Goal: Task Accomplishment & Management: Use online tool/utility

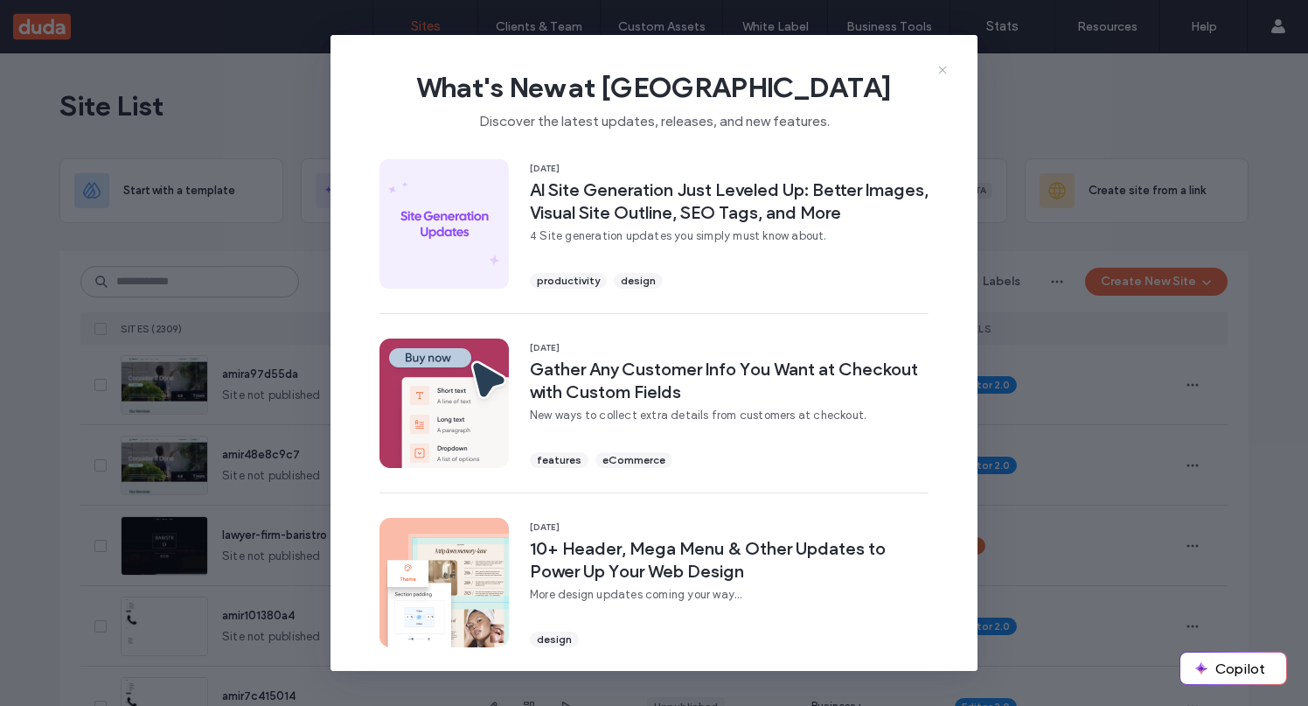
click at [942, 68] on icon at bounding box center [943, 70] width 14 height 14
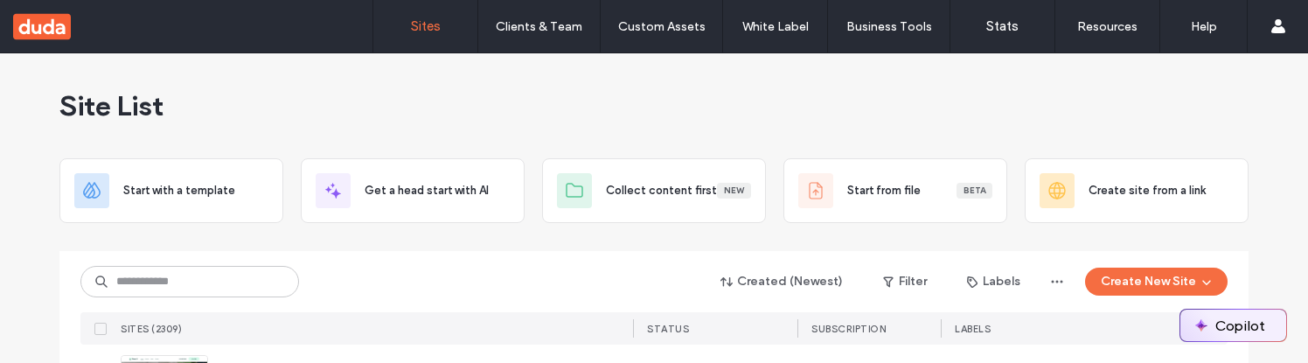
click at [1212, 327] on button "Copilot" at bounding box center [1233, 325] width 106 height 31
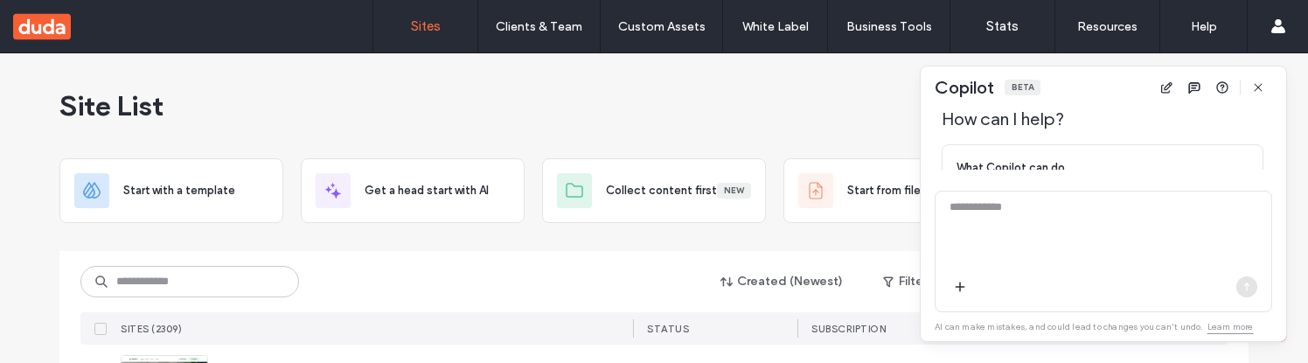
scroll to position [64, 0]
click at [1045, 162] on span "What Copilot can do" at bounding box center [1011, 164] width 108 height 17
type textarea "**********"
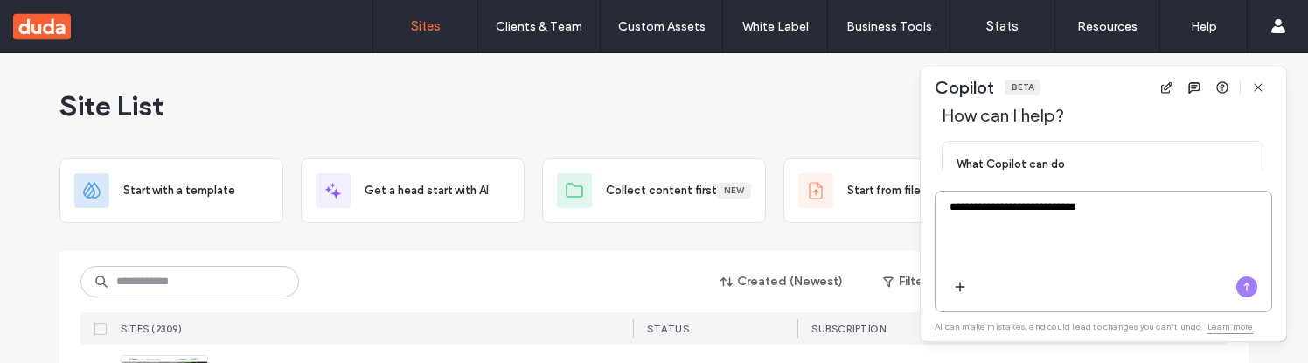
click at [1251, 288] on icon "button" at bounding box center [1247, 287] width 14 height 14
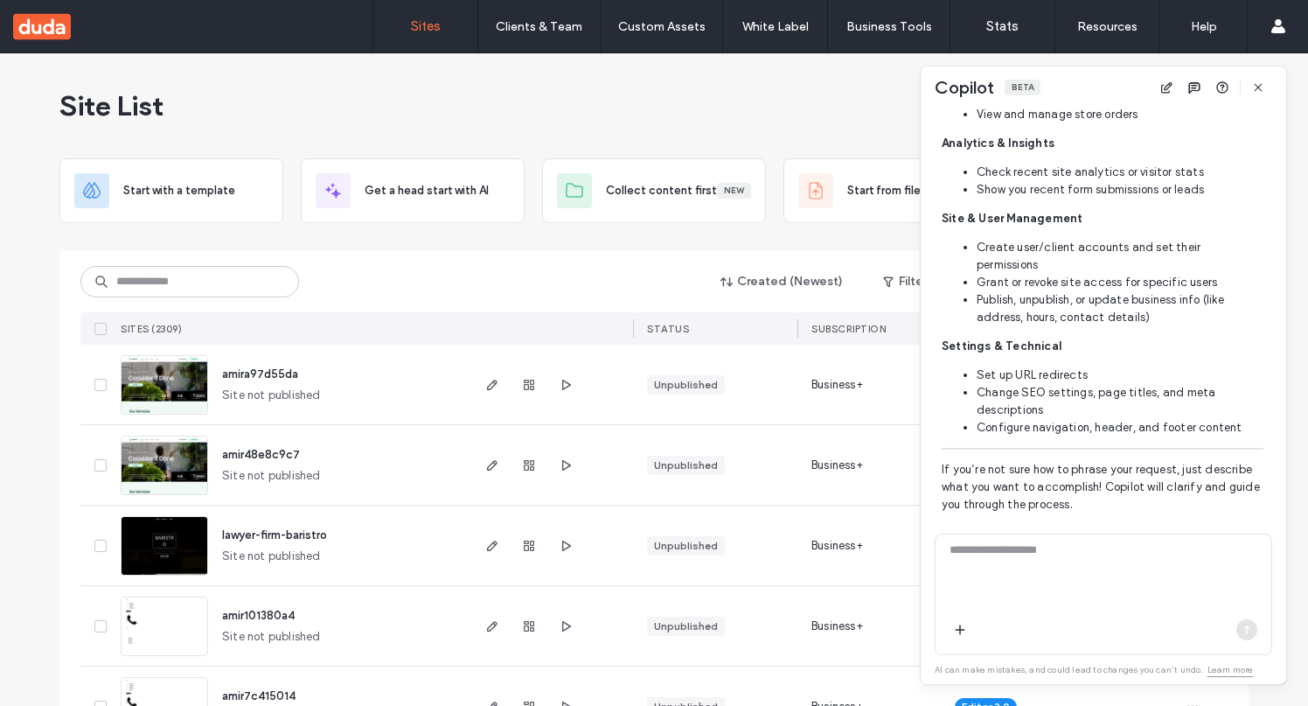
scroll to position [1013, 0]
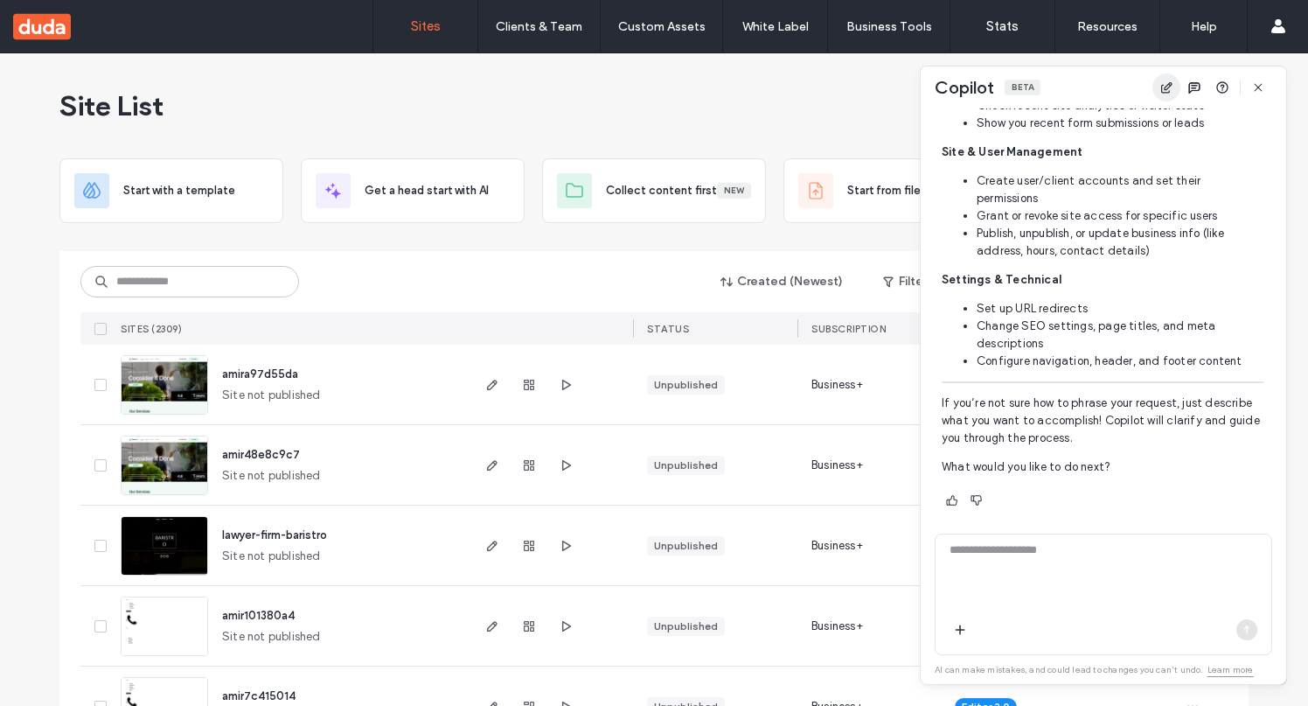
click at [1166, 90] on use "button" at bounding box center [1166, 87] width 11 height 11
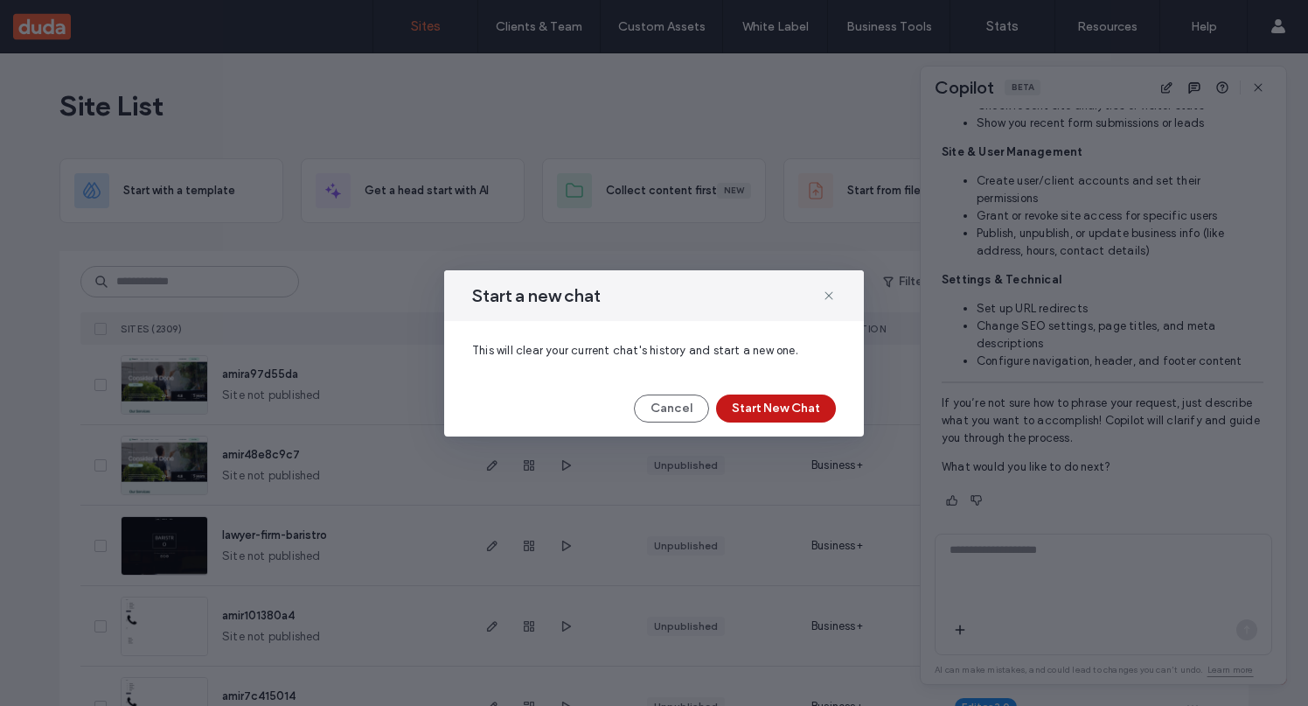
click at [790, 411] on button "Start New Chat" at bounding box center [776, 408] width 120 height 28
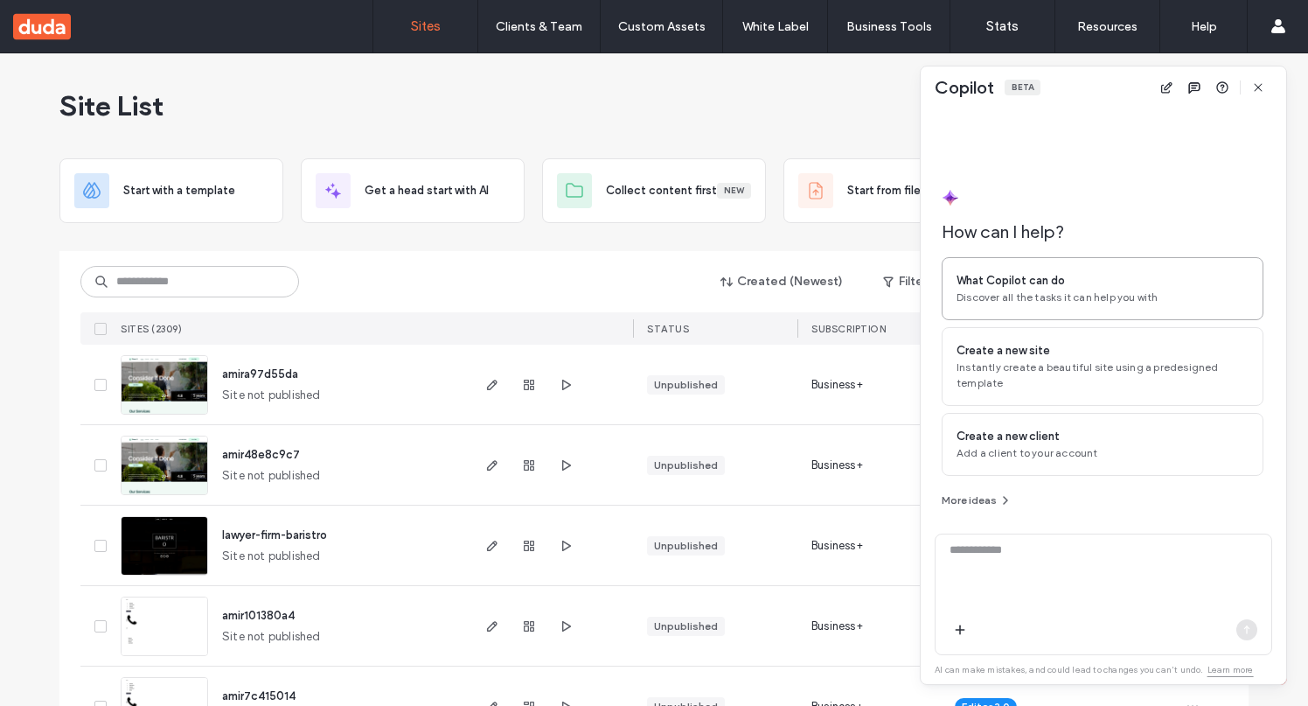
click at [1083, 282] on div "What Copilot can do" at bounding box center [1103, 280] width 292 height 17
type textarea "**********"
click at [1249, 630] on icon "button" at bounding box center [1247, 630] width 14 height 14
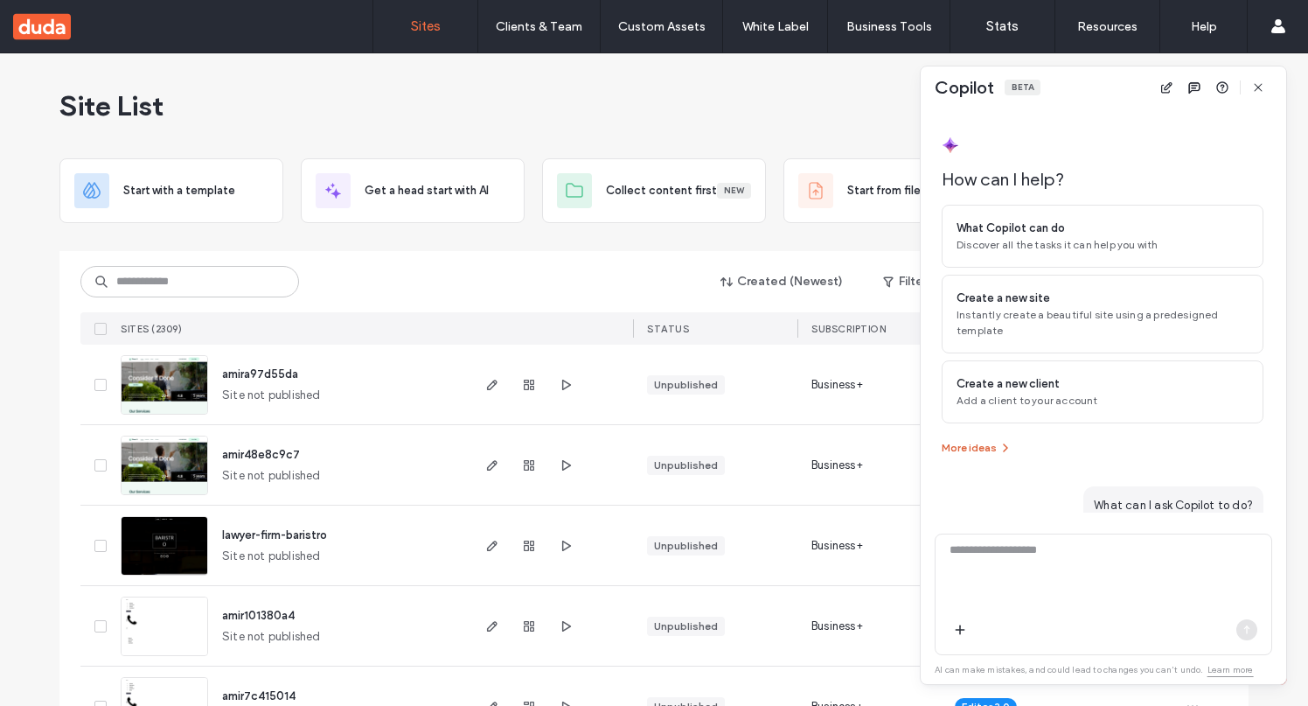
click at [999, 442] on icon "button" at bounding box center [1006, 448] width 14 height 14
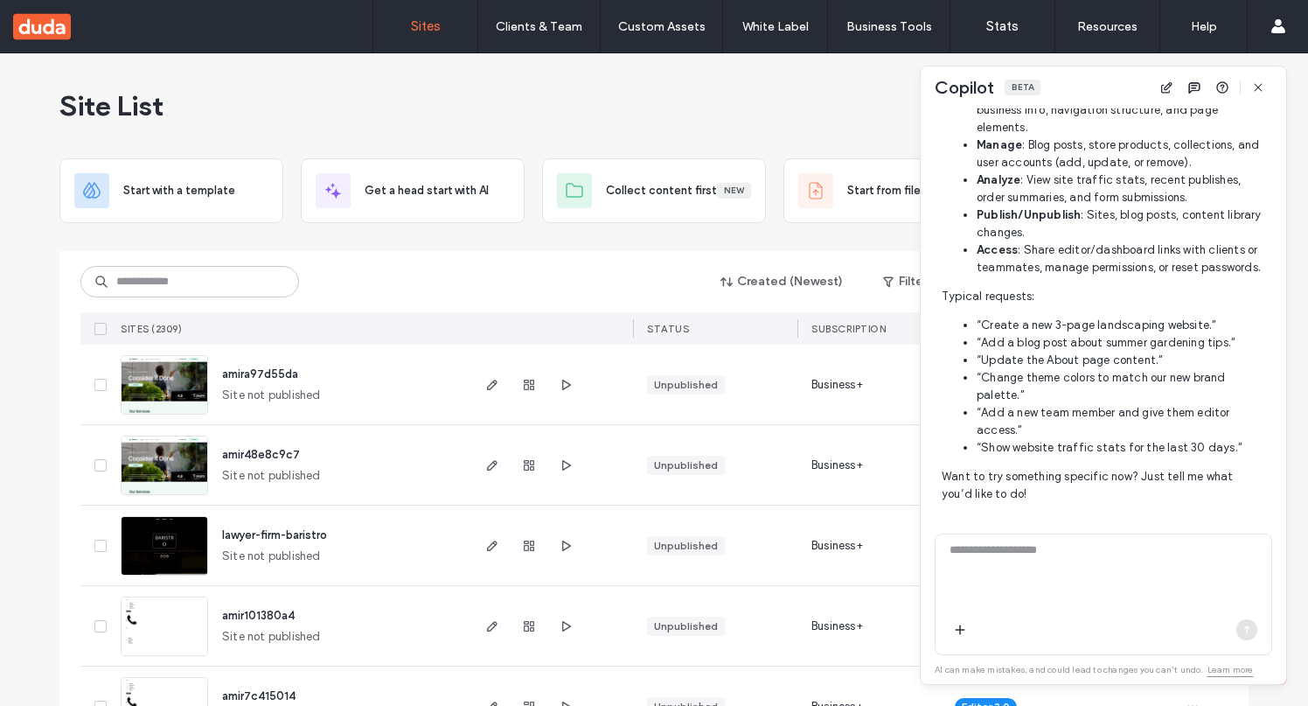
scroll to position [727, 0]
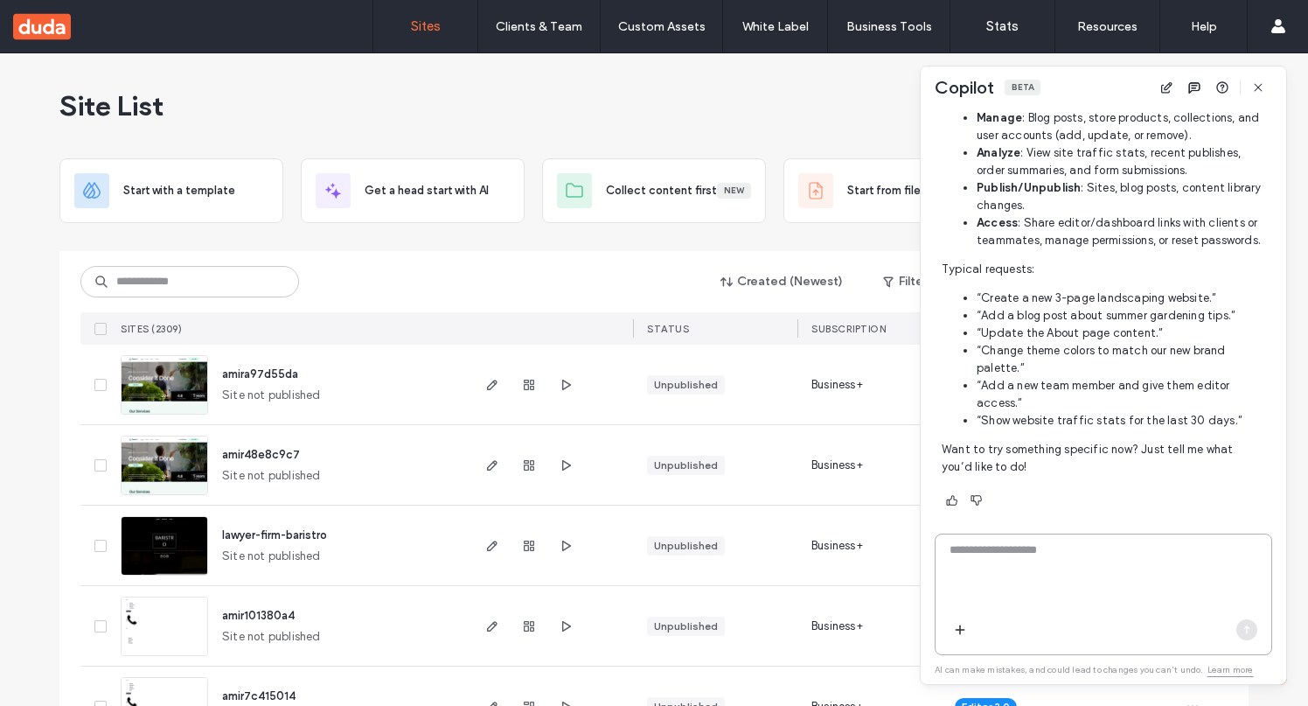
click at [987, 578] on textarea at bounding box center [1104, 575] width 336 height 68
type textarea "**********"
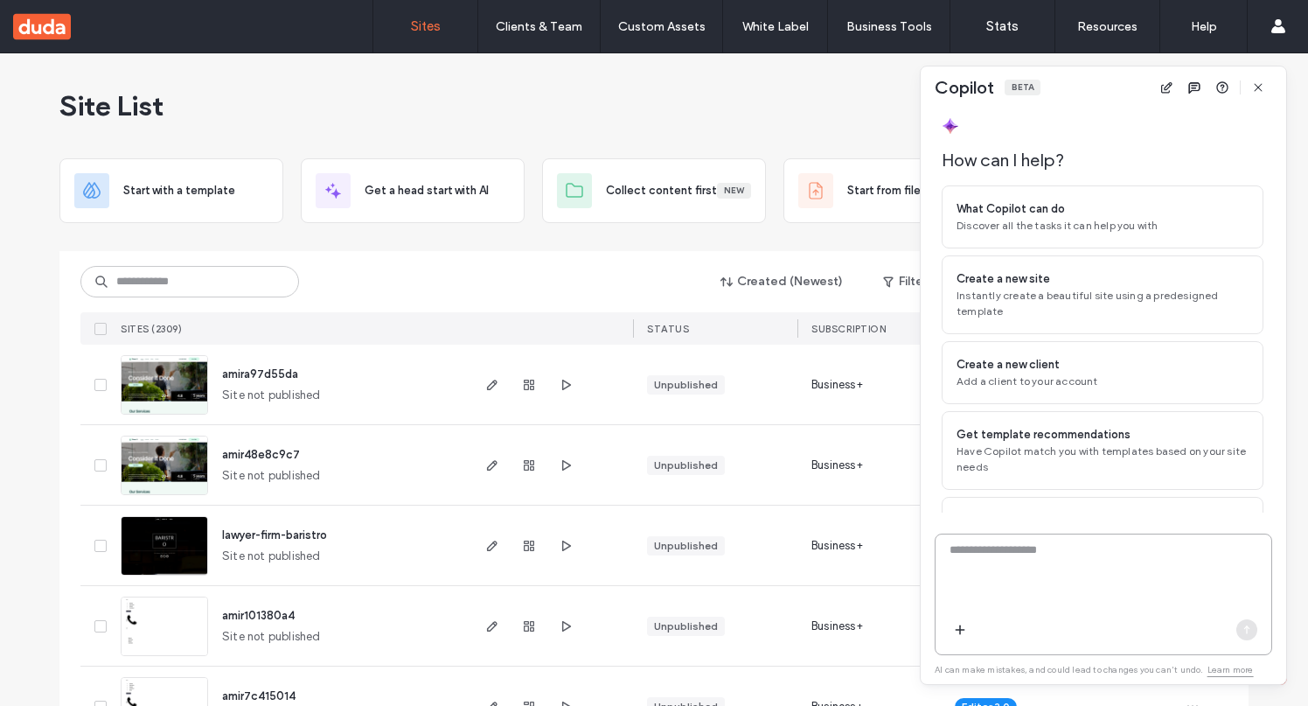
scroll to position [0, 0]
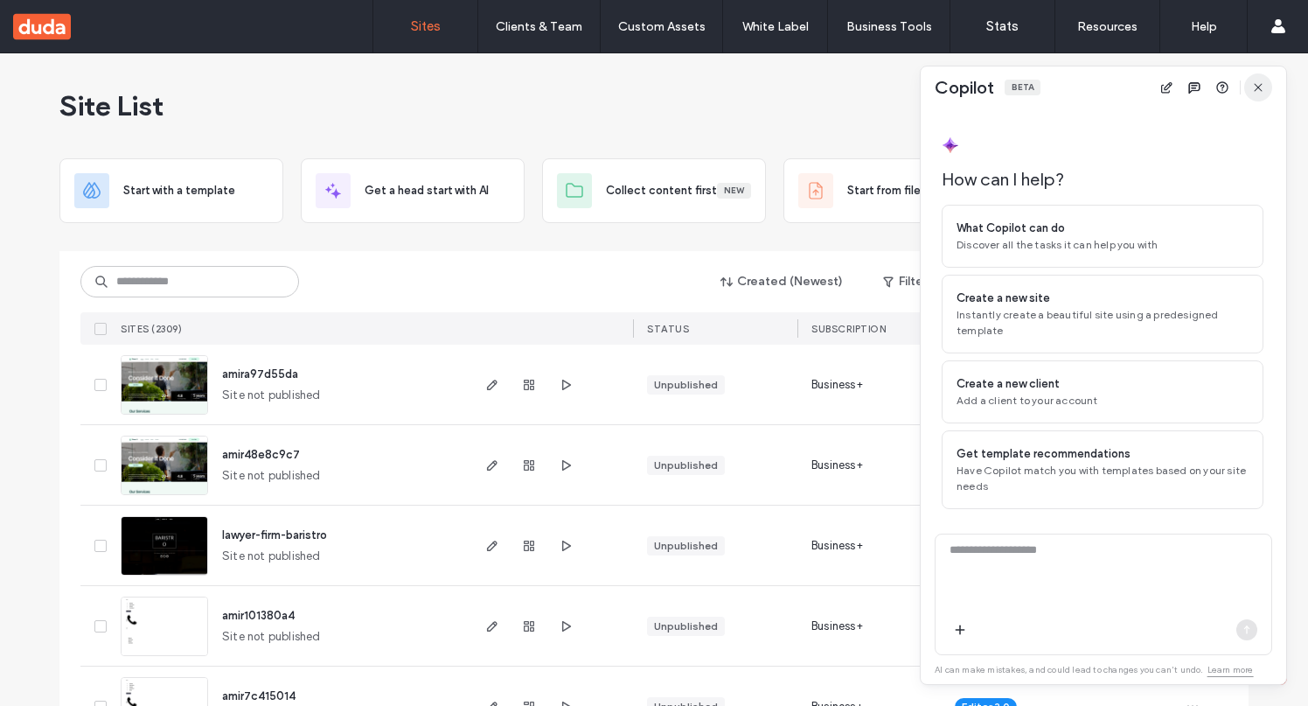
click at [1255, 93] on icon "button" at bounding box center [1258, 87] width 14 height 14
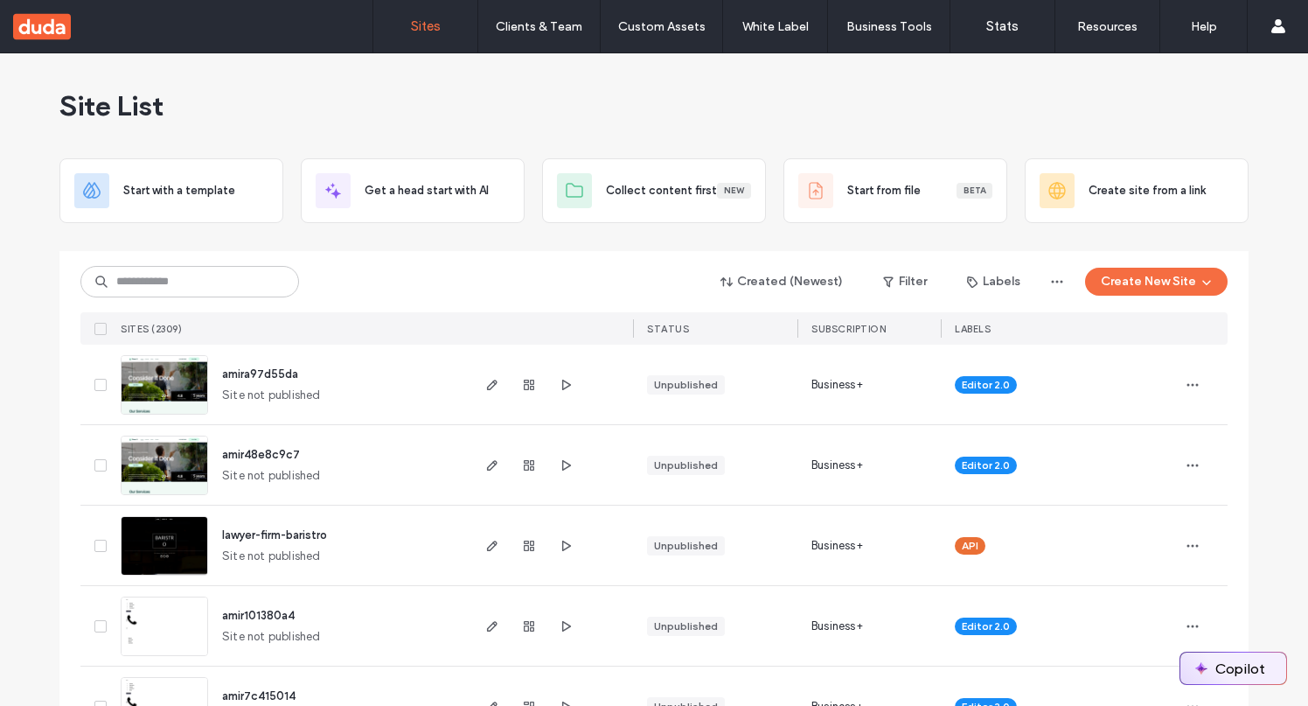
click at [1249, 667] on button "Copilot" at bounding box center [1233, 667] width 106 height 31
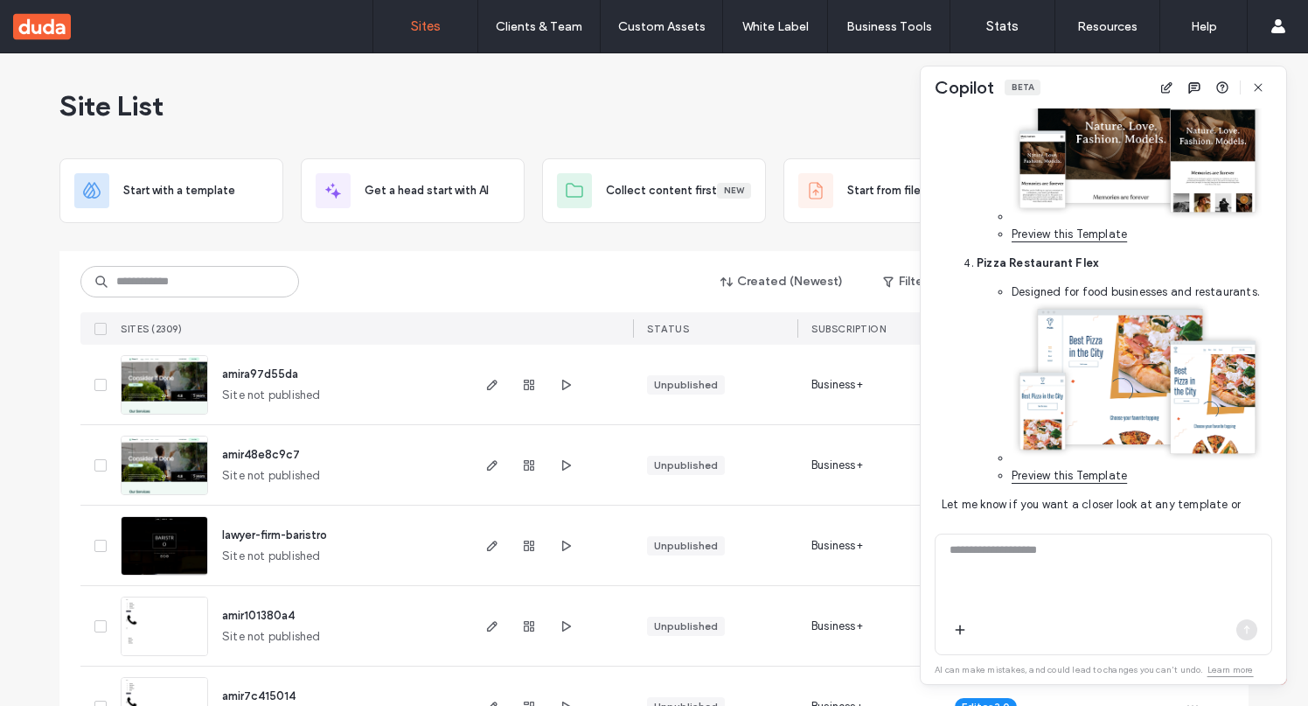
scroll to position [1942, 0]
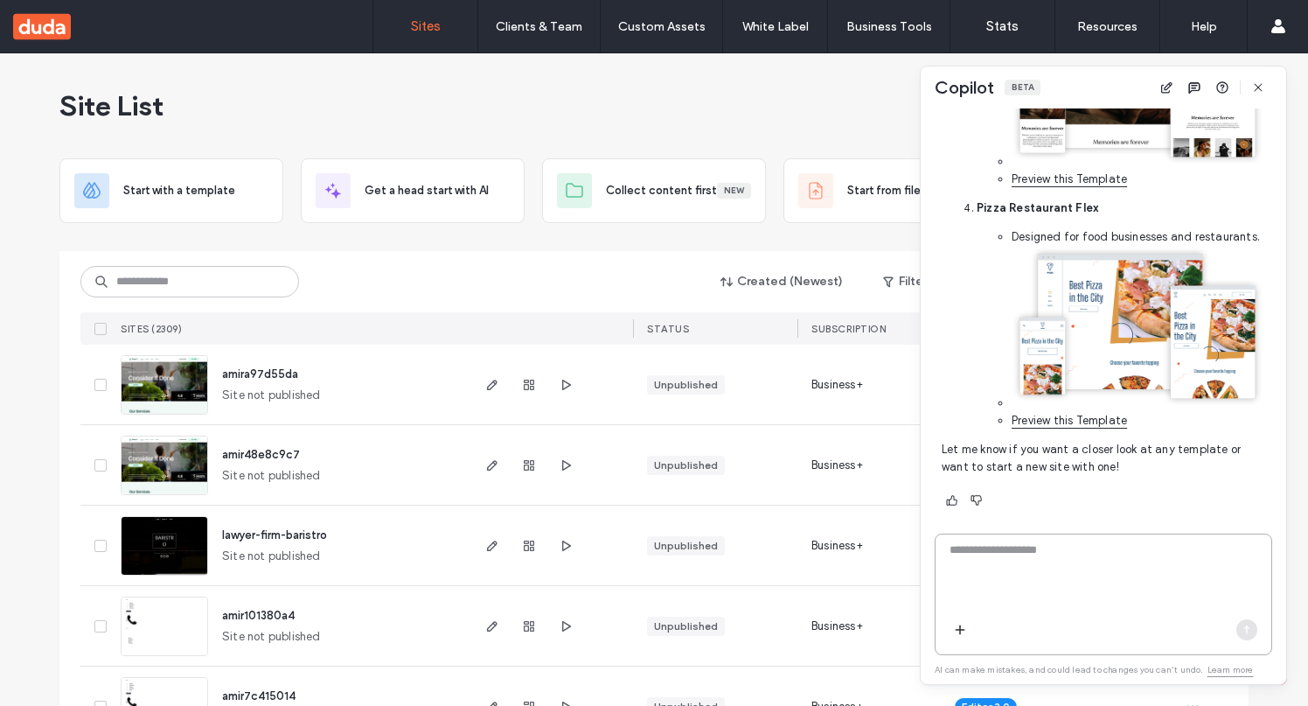
click at [1018, 563] on textarea at bounding box center [1104, 575] width 336 height 68
click at [1262, 89] on icon "button" at bounding box center [1258, 87] width 14 height 14
